Goal: Use online tool/utility

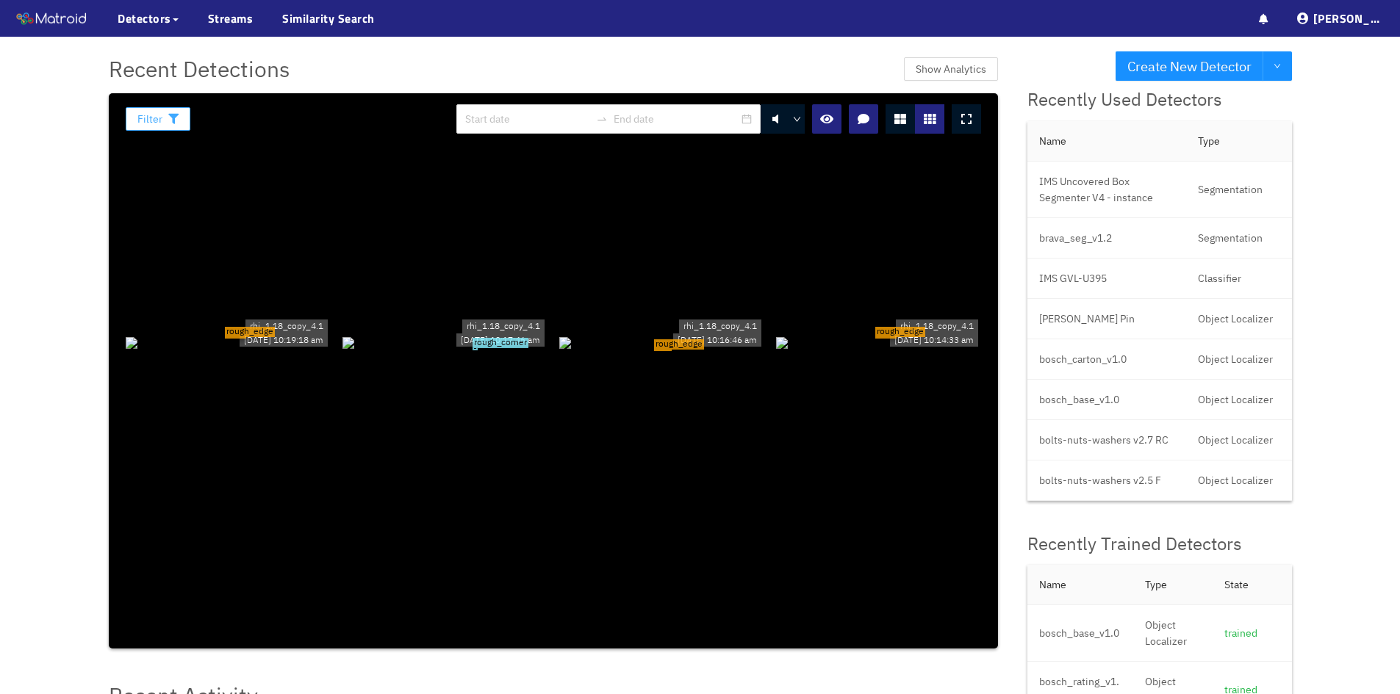
click at [164, 113] on button "Filter" at bounding box center [158, 119] width 65 height 24
click at [148, 13] on span "Detectors" at bounding box center [145, 19] width 54 height 18
click at [154, 9] on div "Detectors" at bounding box center [148, 18] width 61 height 37
click at [162, 53] on link "My Detectors" at bounding box center [159, 53] width 61 height 29
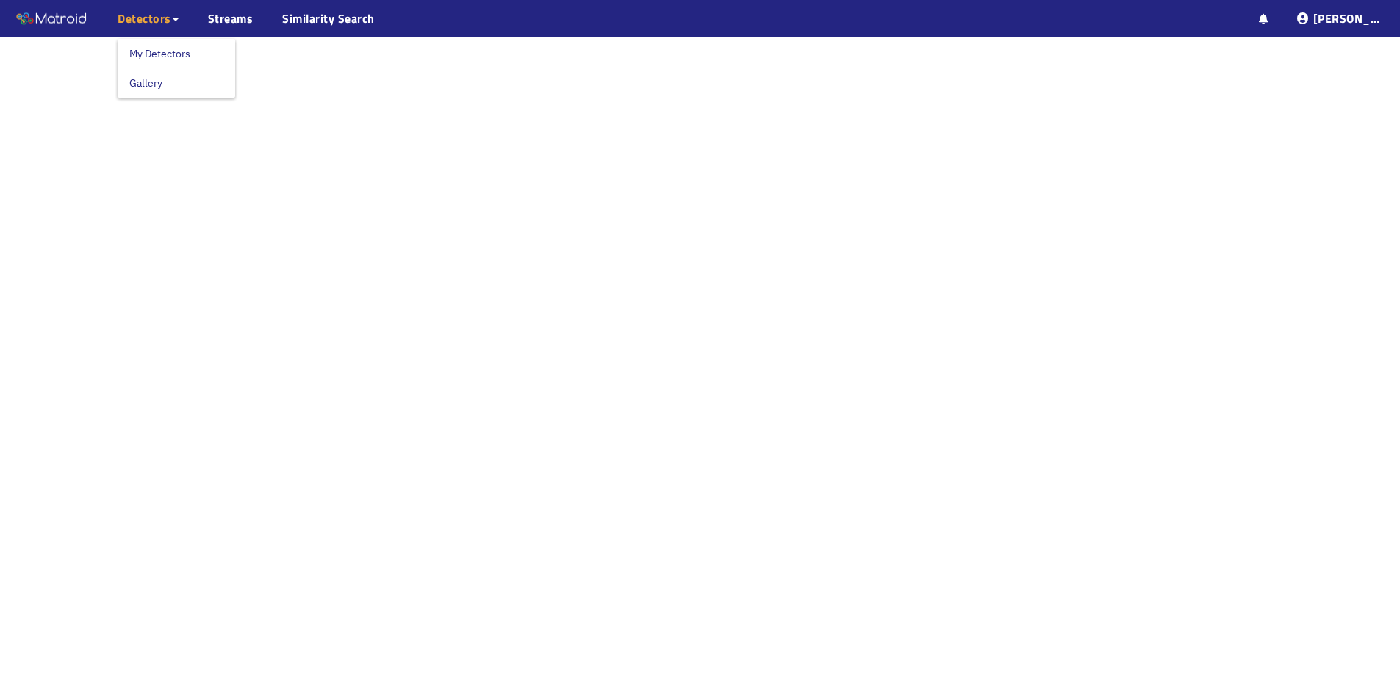
click at [158, 17] on span "Detectors" at bounding box center [145, 19] width 54 height 18
click at [153, 57] on link "My Detectors" at bounding box center [159, 53] width 61 height 29
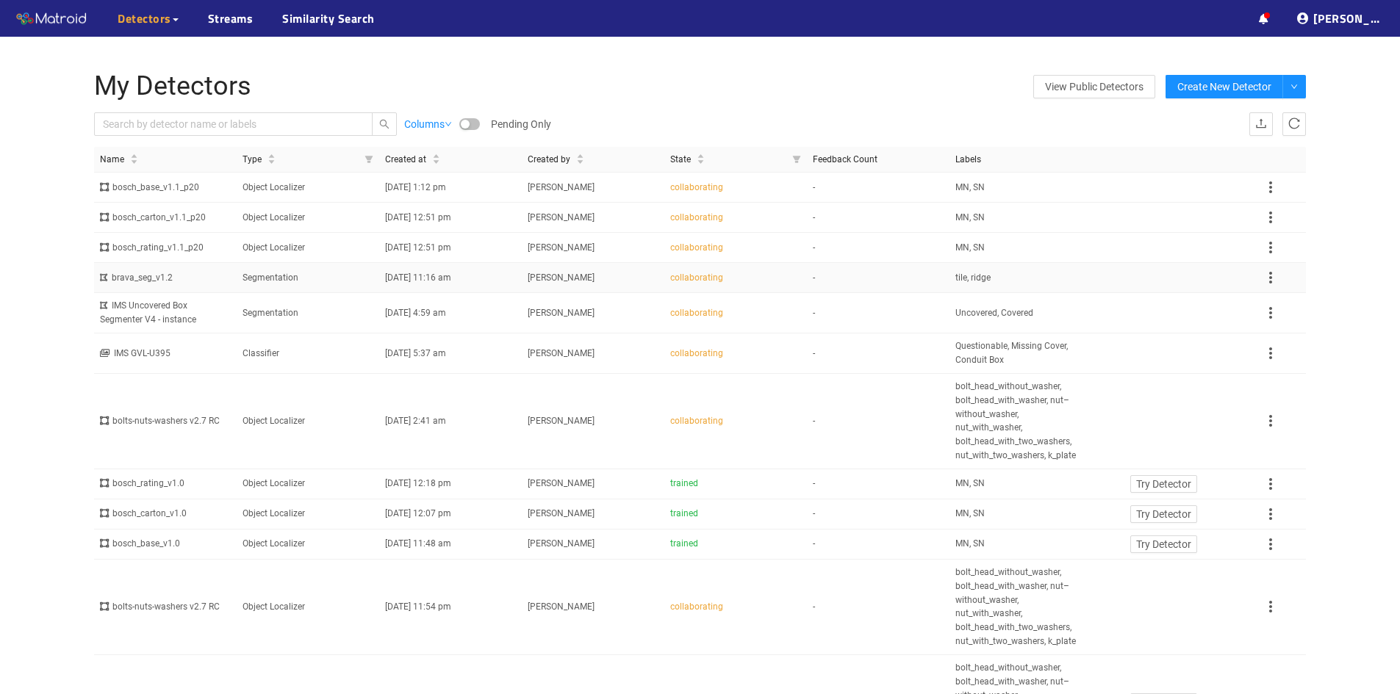
click at [281, 275] on td "Segmentation" at bounding box center [308, 278] width 143 height 30
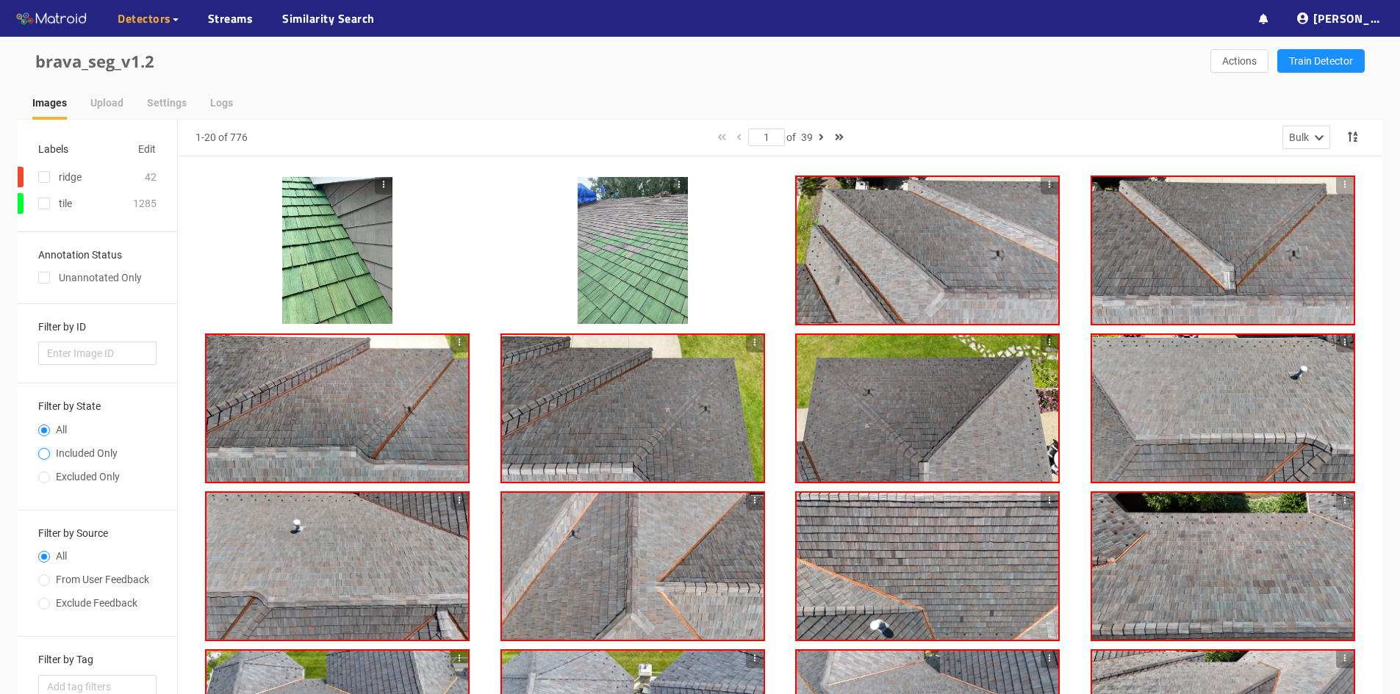
click at [40, 452] on input "Included Only" at bounding box center [44, 455] width 12 height 9
radio input "true"
radio input "false"
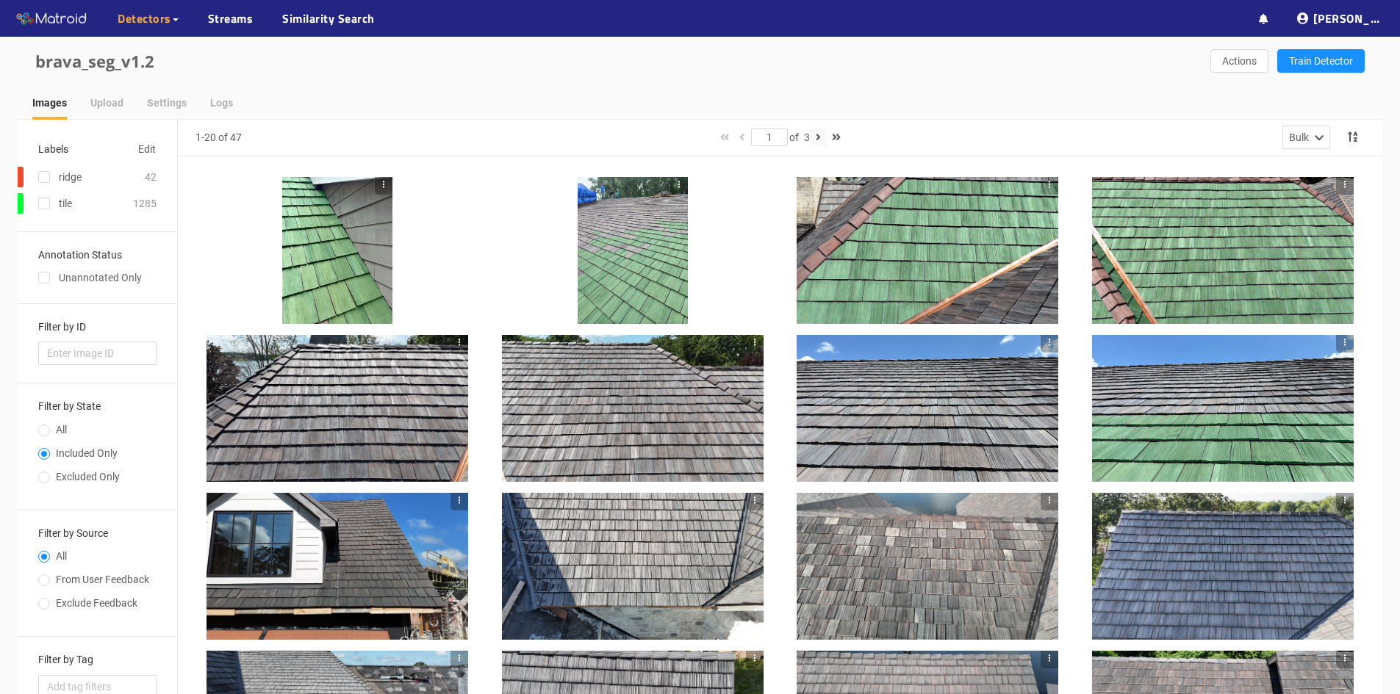
click at [821, 139] on icon "button" at bounding box center [818, 137] width 5 height 10
type input "2"
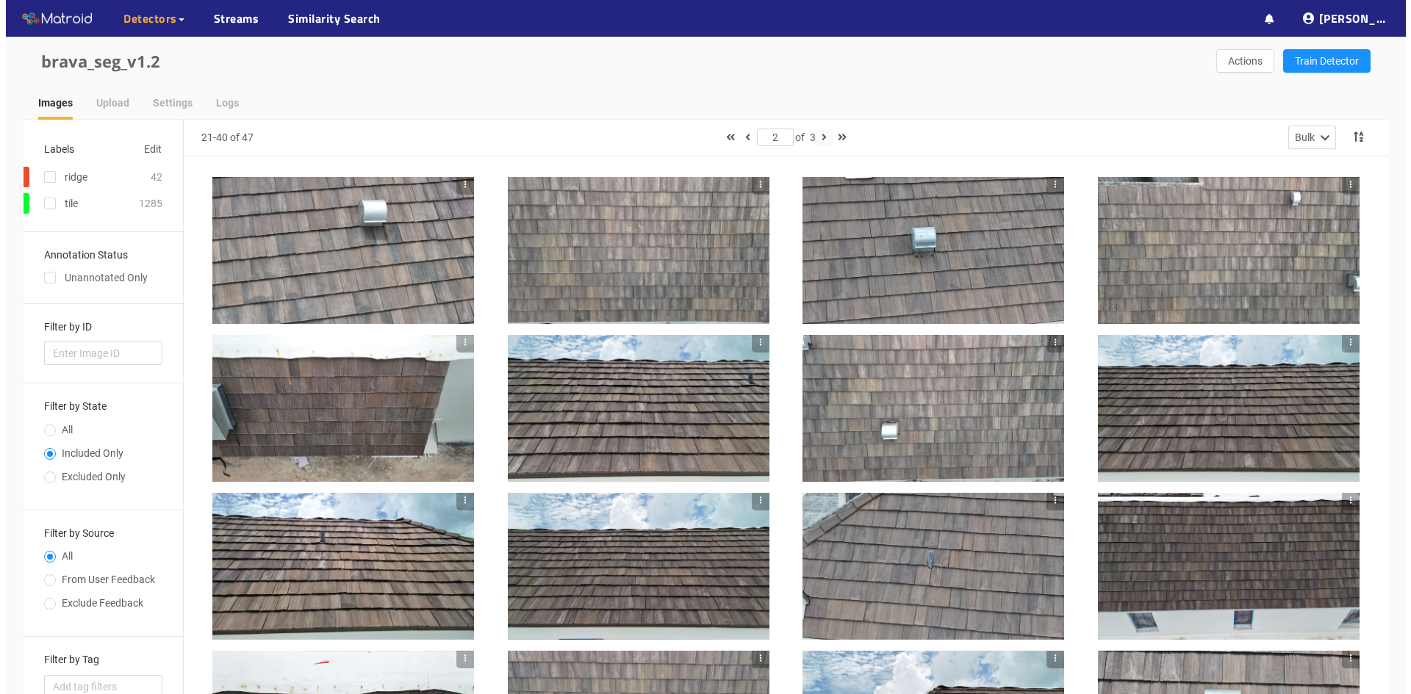
scroll to position [357, 0]
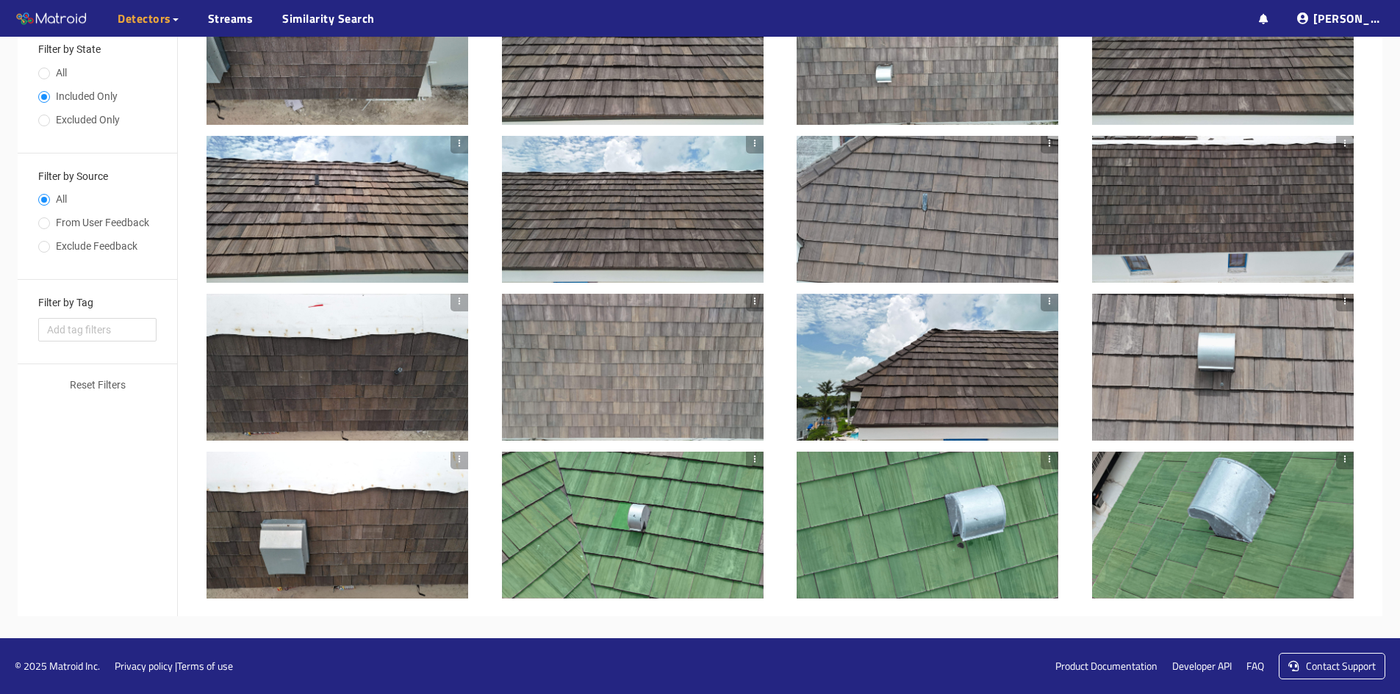
click at [384, 543] on div at bounding box center [337, 525] width 262 height 147
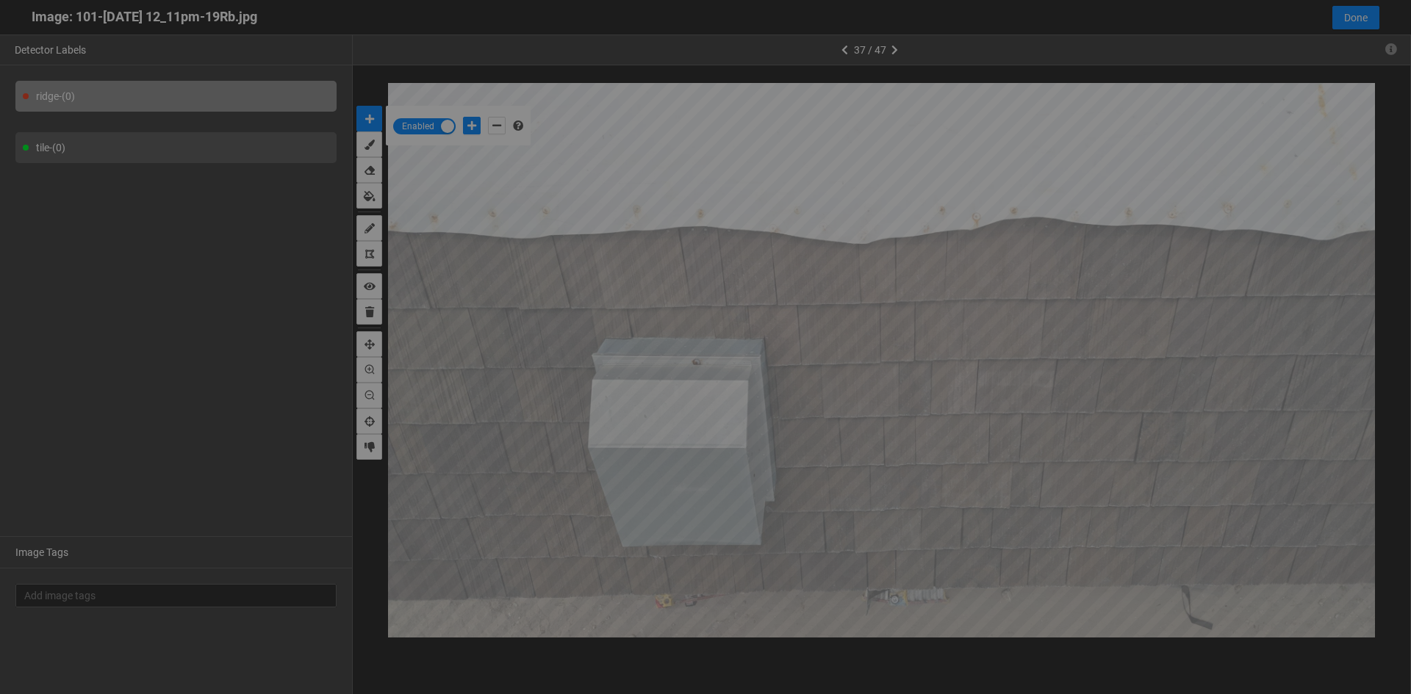
scroll to position [686, 0]
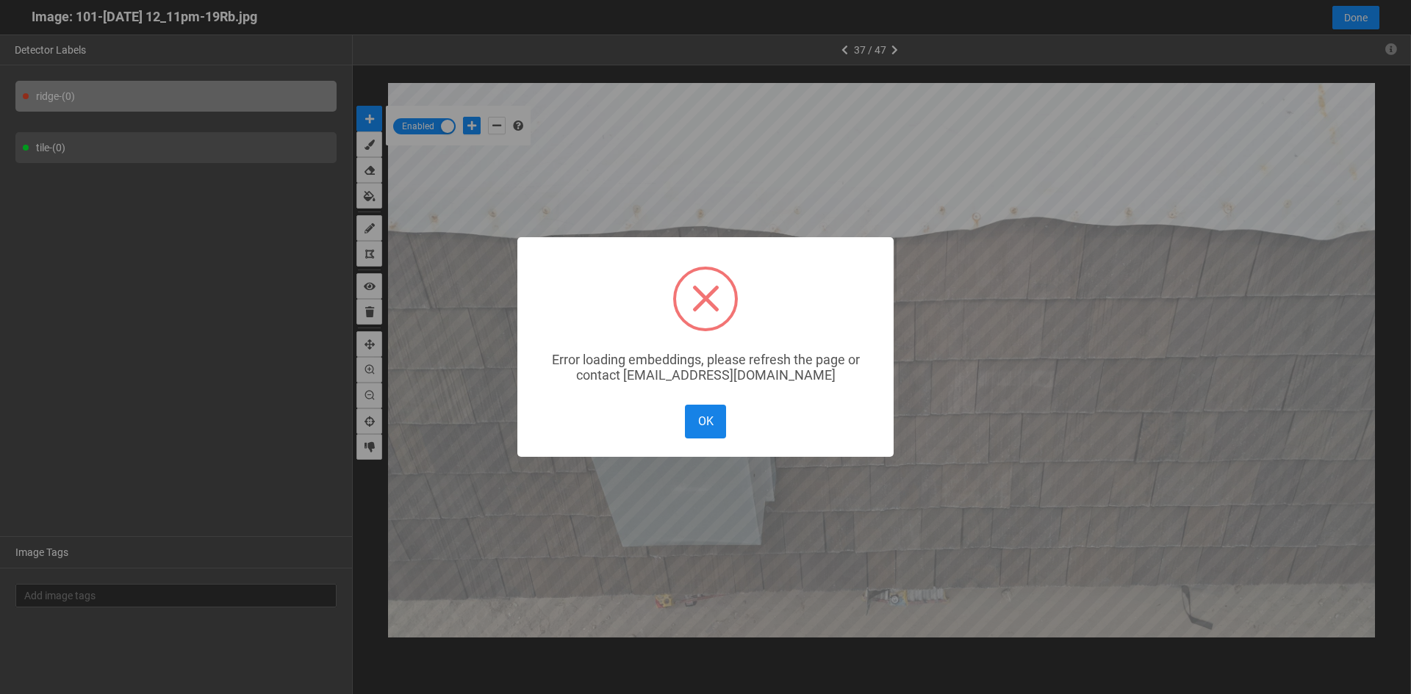
click at [704, 418] on button "OK" at bounding box center [705, 421] width 41 height 33
click at [702, 414] on button "OK" at bounding box center [705, 421] width 41 height 33
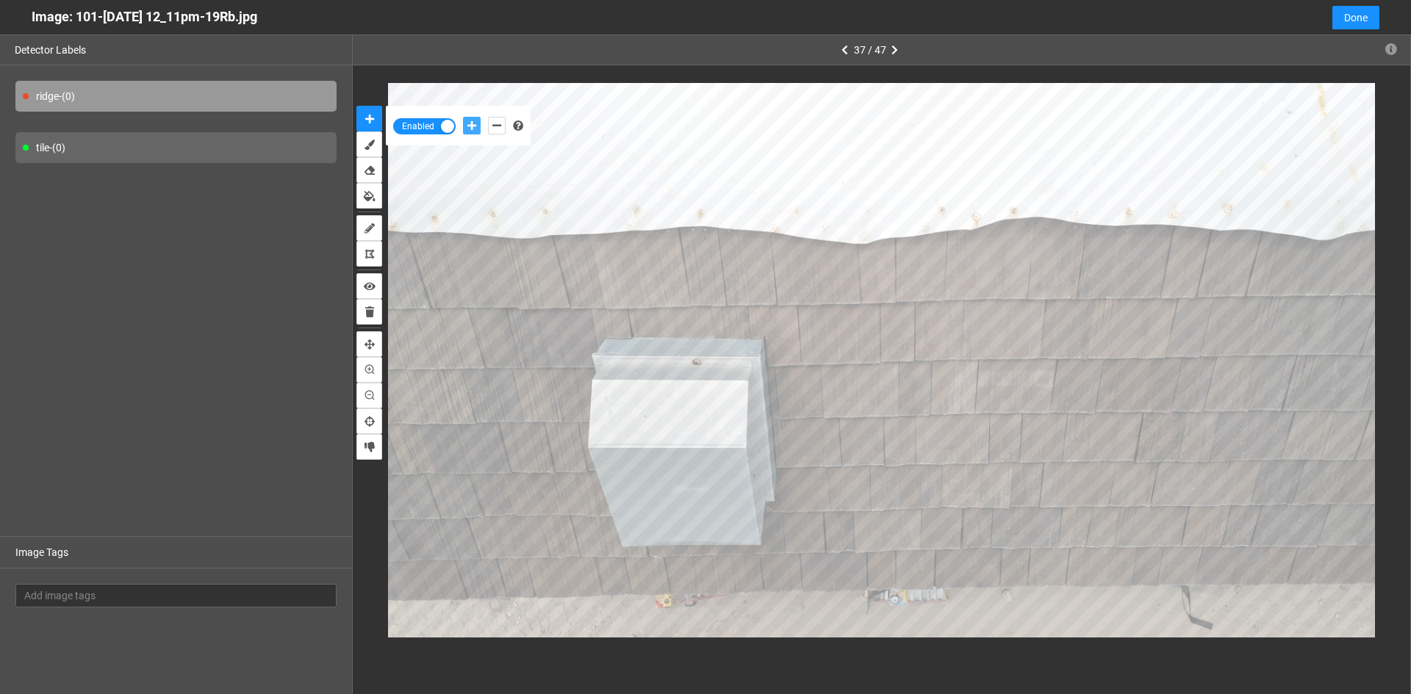
click at [470, 121] on icon "add-positive-points" at bounding box center [471, 126] width 9 height 10
